Goal: Task Accomplishment & Management: Manage account settings

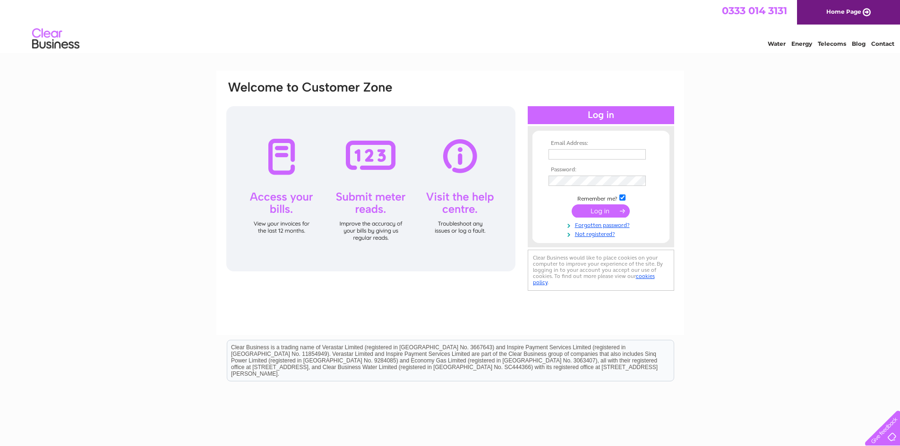
click at [587, 154] on input "text" at bounding box center [597, 154] width 97 height 10
type input "richmondprintltd@gmail.com"
click at [572, 206] on input "submit" at bounding box center [601, 212] width 58 height 13
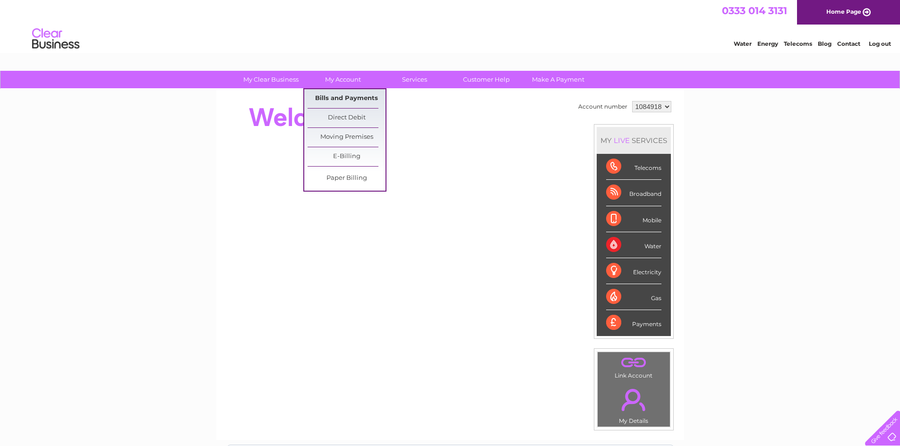
click at [342, 98] on link "Bills and Payments" at bounding box center [347, 98] width 78 height 19
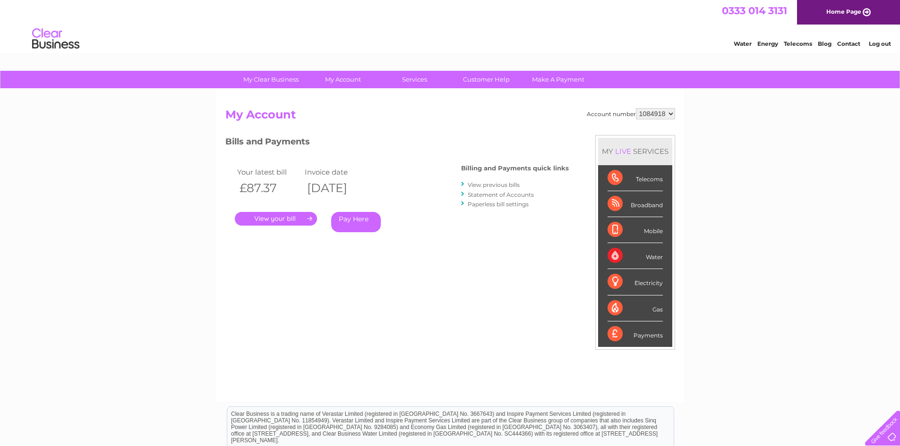
click at [267, 218] on link "." at bounding box center [276, 219] width 82 height 14
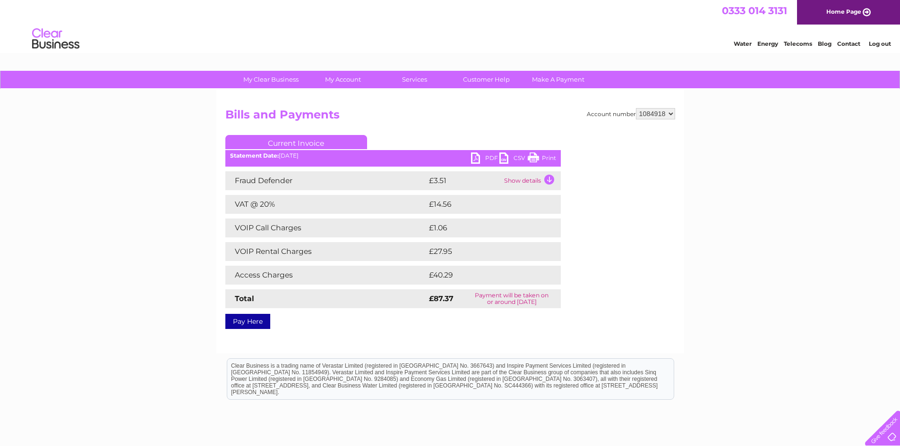
click at [484, 157] on link "PDF" at bounding box center [485, 160] width 28 height 14
click at [876, 43] on link "Log out" at bounding box center [880, 43] width 22 height 7
